Goal: Information Seeking & Learning: Learn about a topic

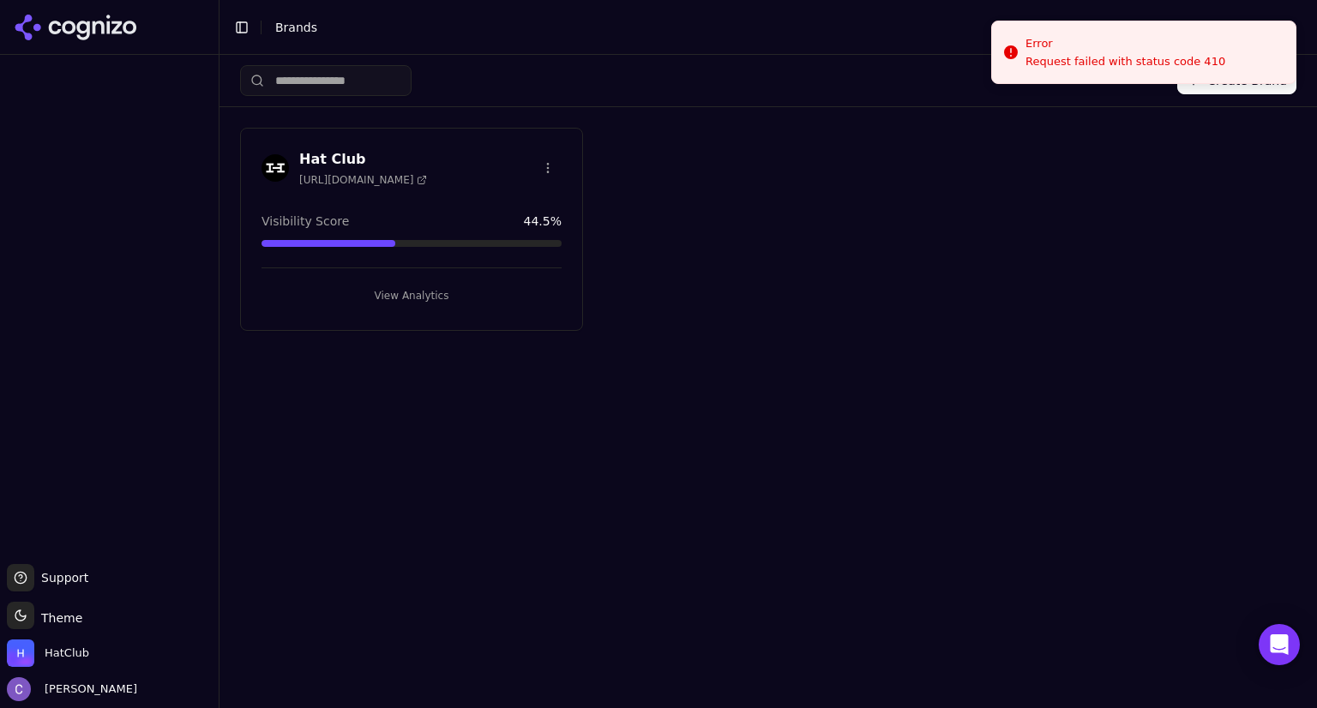
click at [515, 282] on button "View Analytics" at bounding box center [412, 295] width 300 height 27
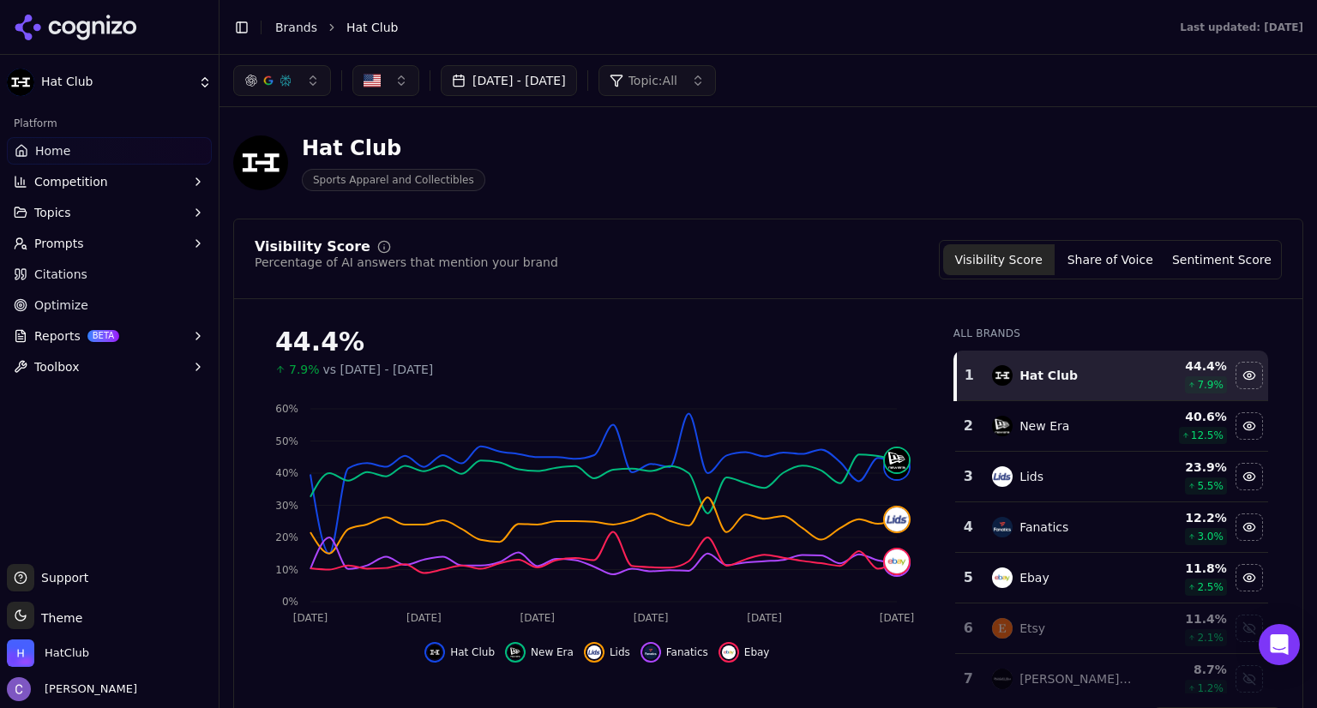
click at [577, 85] on button "[DATE] - [DATE]" at bounding box center [509, 80] width 136 height 31
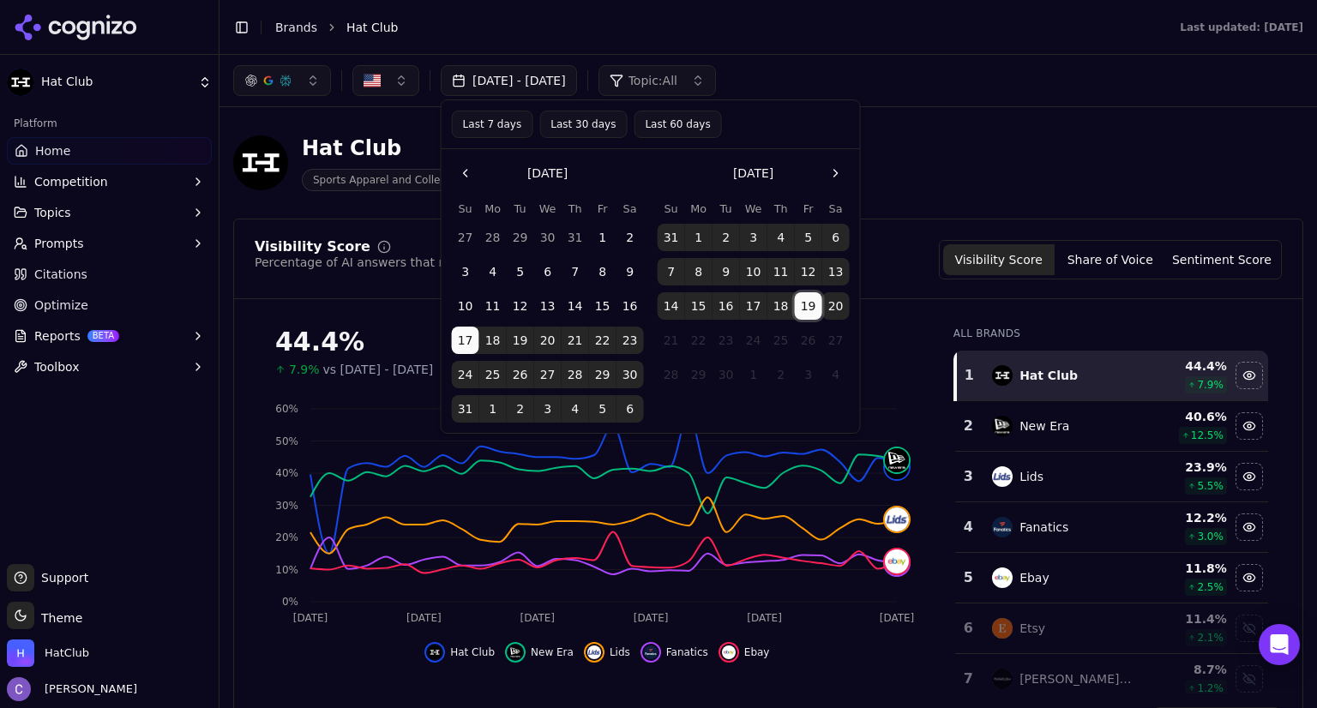
click at [813, 308] on button "19" at bounding box center [808, 305] width 27 height 27
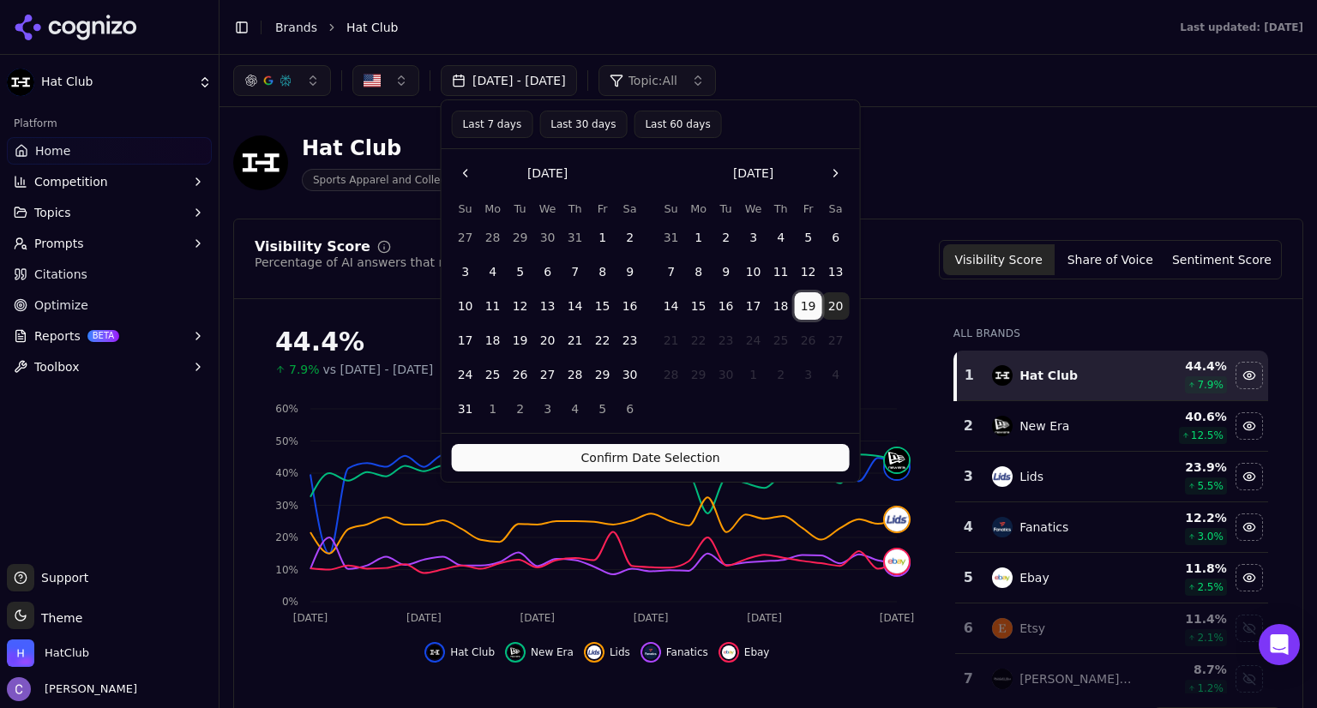
click at [789, 467] on button "Confirm Date Selection" at bounding box center [651, 457] width 398 height 27
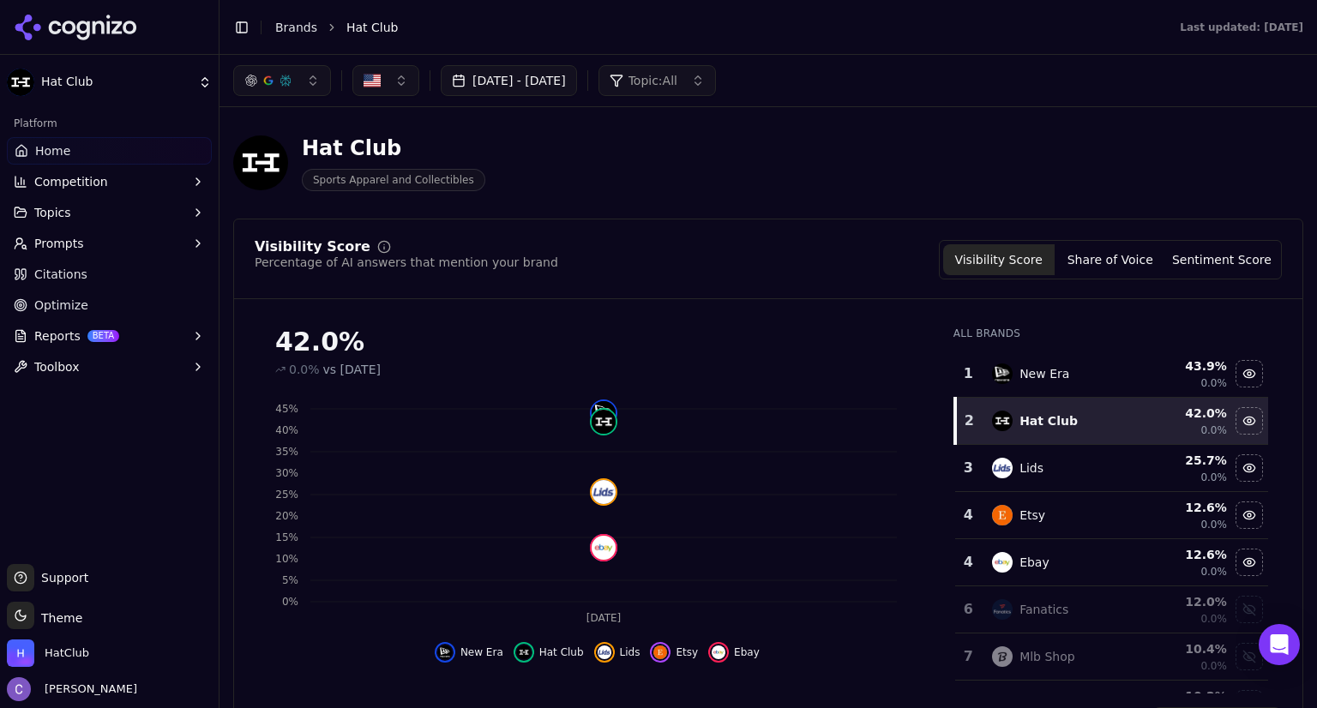
click at [569, 87] on button "[DATE] - [DATE]" at bounding box center [509, 80] width 136 height 31
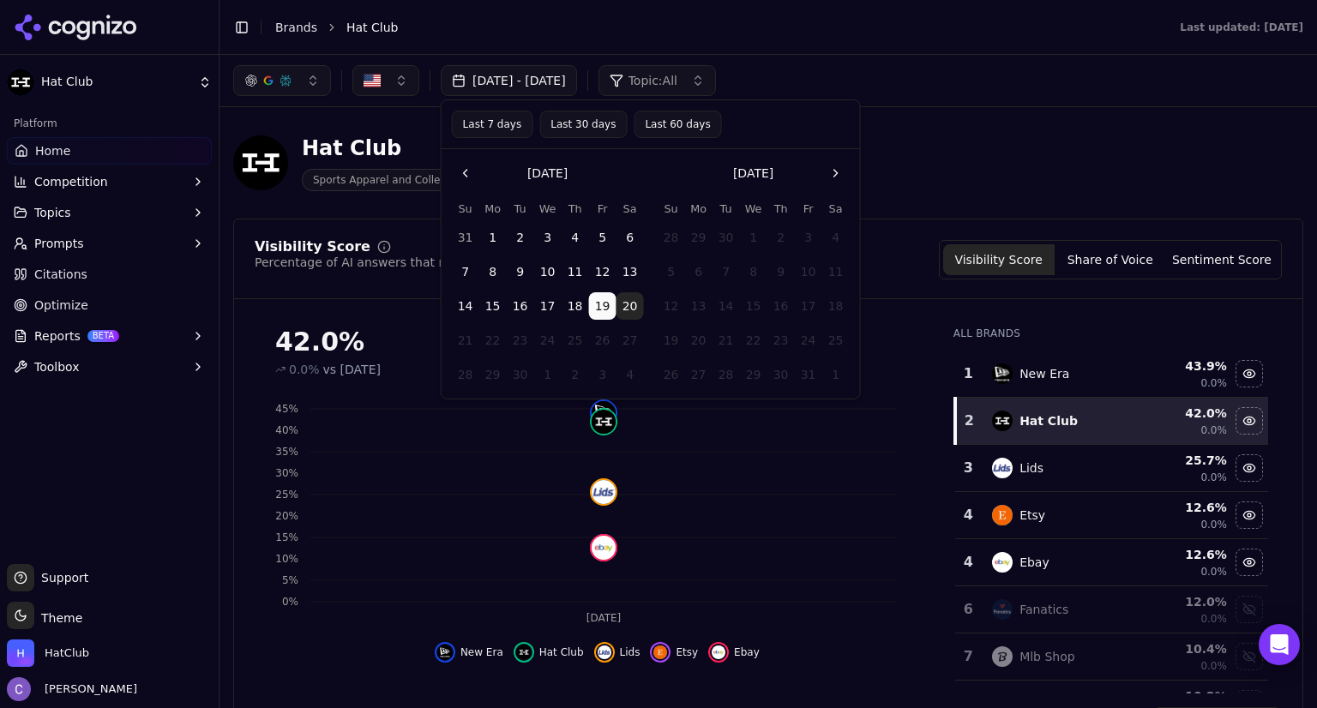
click at [473, 172] on button "Go to the Previous Month" at bounding box center [465, 173] width 27 height 27
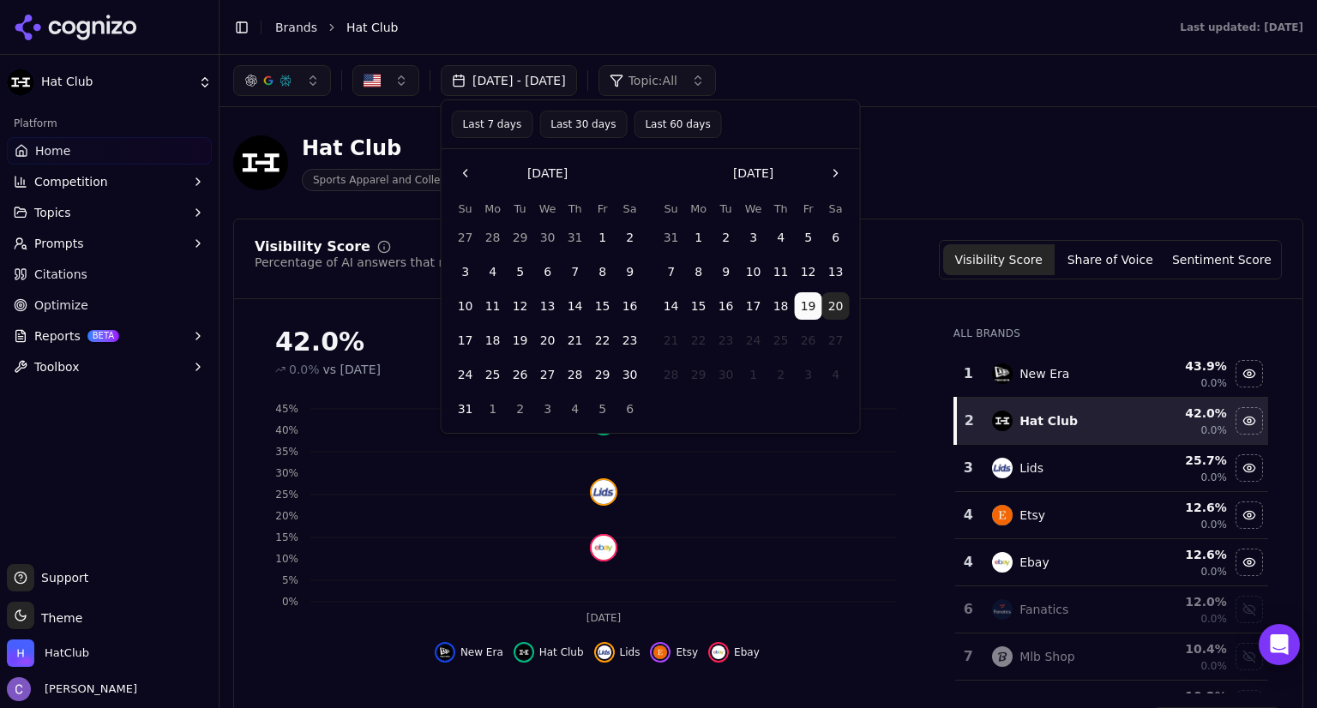
click at [595, 121] on button "Last 30 days" at bounding box center [583, 124] width 87 height 27
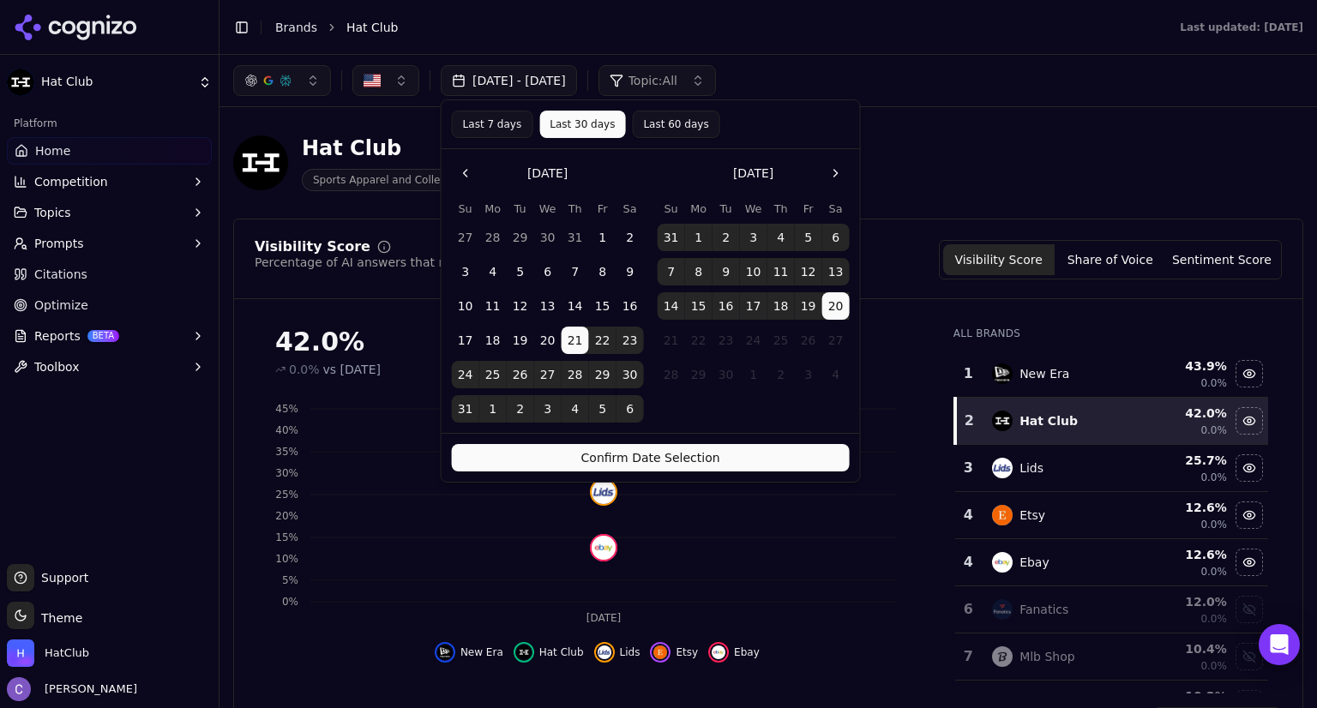
click at [672, 457] on button "Confirm Date Selection" at bounding box center [651, 457] width 398 height 27
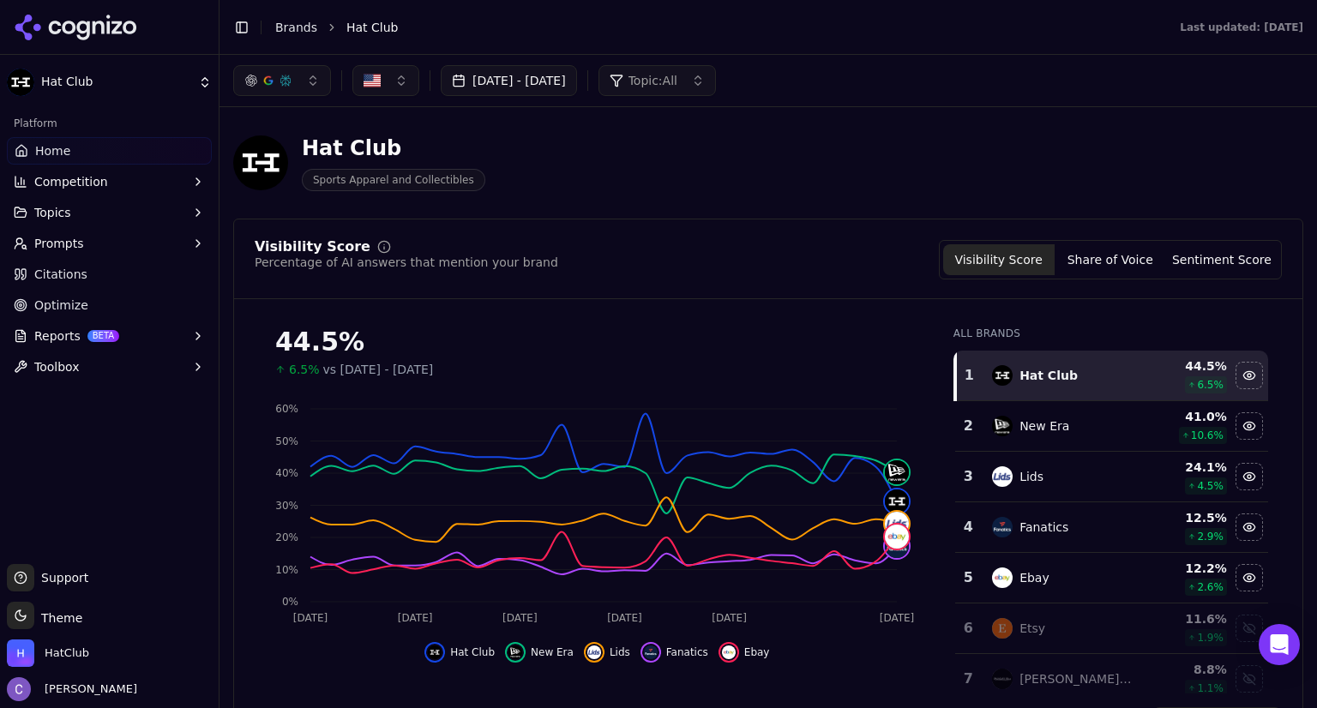
click at [71, 214] on button "Topics" at bounding box center [109, 212] width 205 height 27
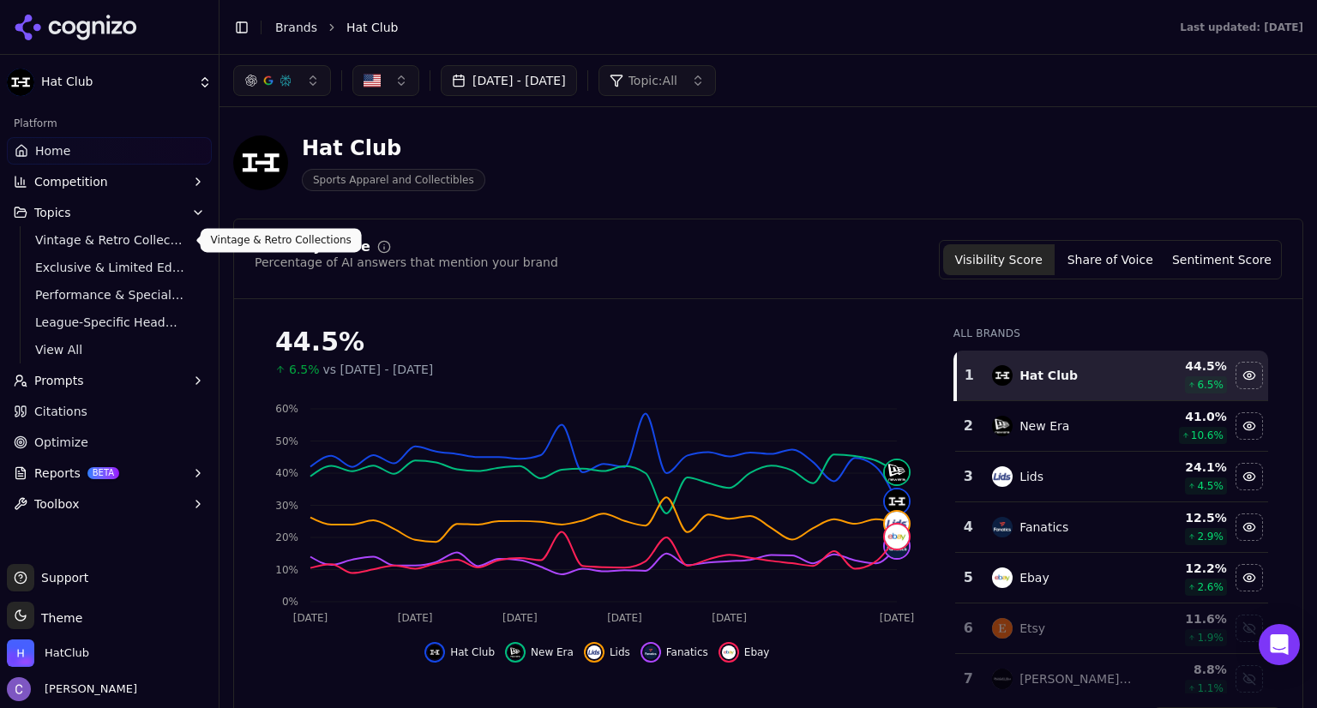
click at [79, 238] on span "Vintage & Retro Collections" at bounding box center [109, 240] width 149 height 17
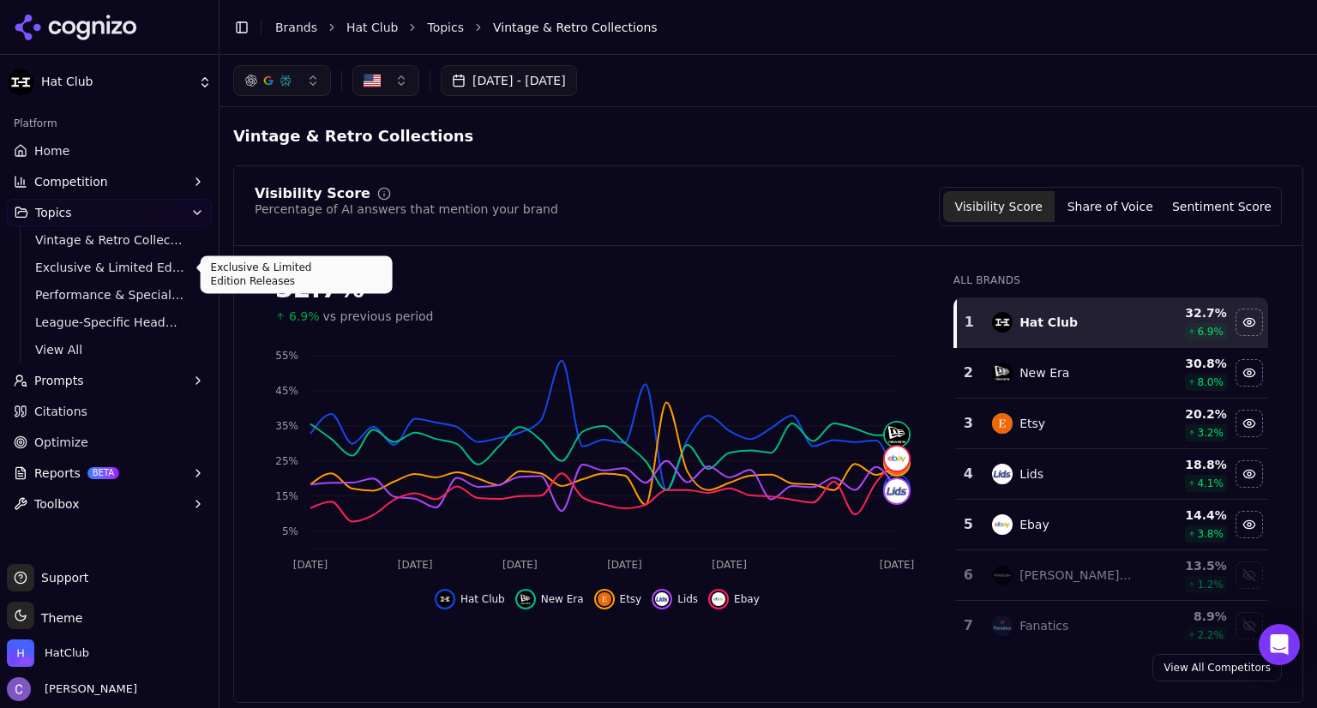
click at [151, 265] on span "Exclusive & Limited Edition Releases" at bounding box center [109, 267] width 149 height 17
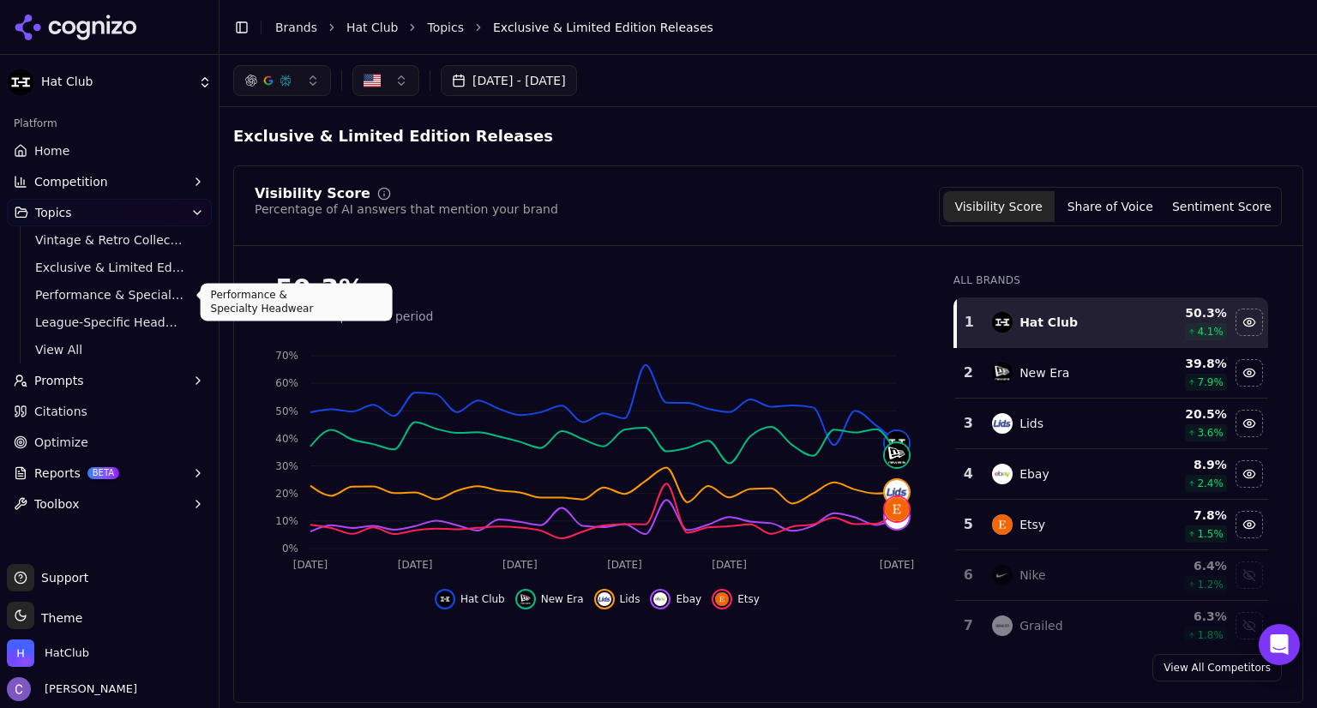
click at [119, 304] on link "Performance & Specialty Headwear" at bounding box center [109, 295] width 163 height 24
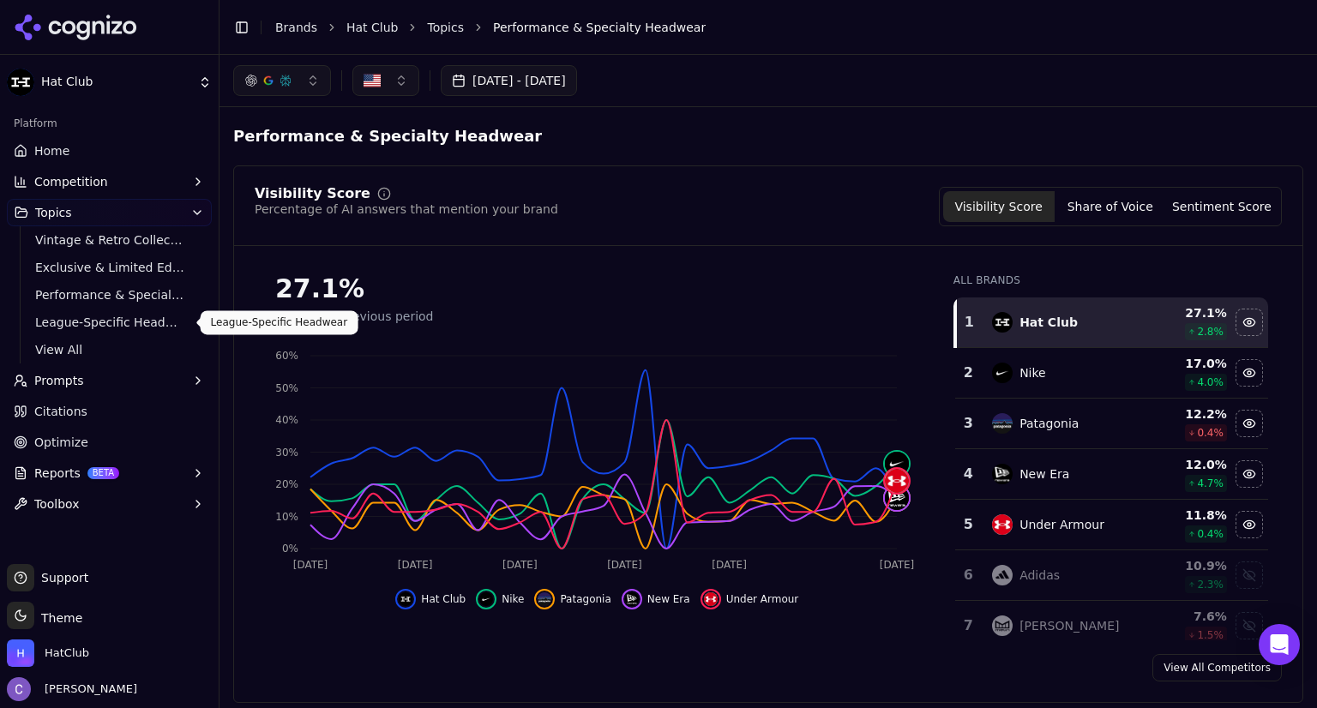
click at [118, 325] on span "League-Specific Headwear" at bounding box center [109, 322] width 149 height 17
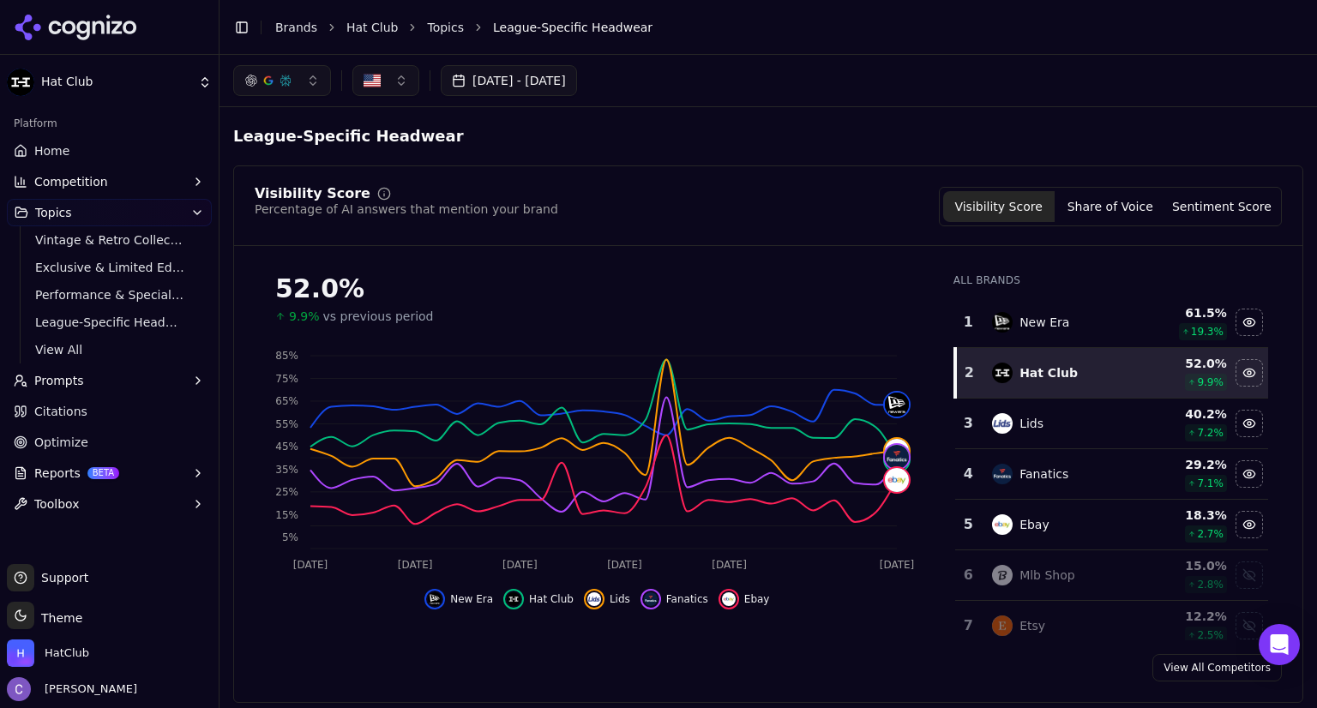
click at [127, 206] on button "Topics" at bounding box center [109, 212] width 205 height 27
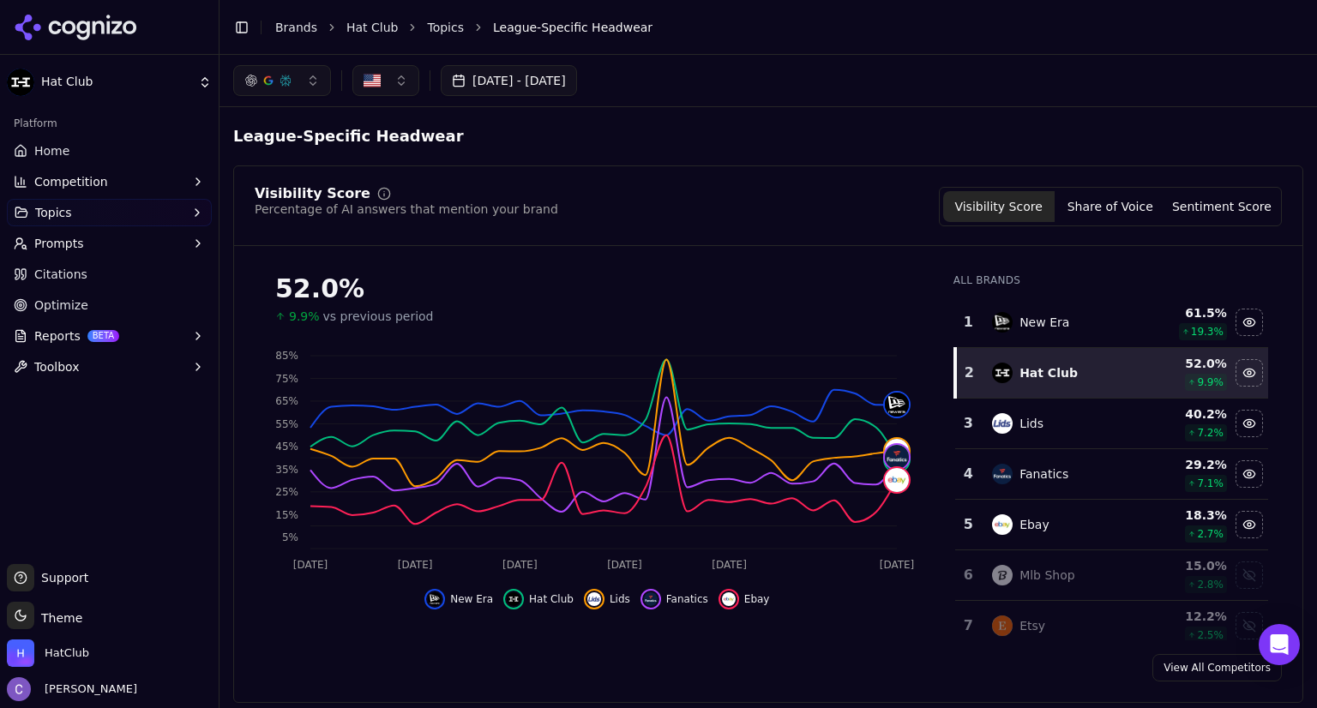
click at [93, 145] on link "Home" at bounding box center [109, 150] width 205 height 27
